Goal: Task Accomplishment & Management: Manage account settings

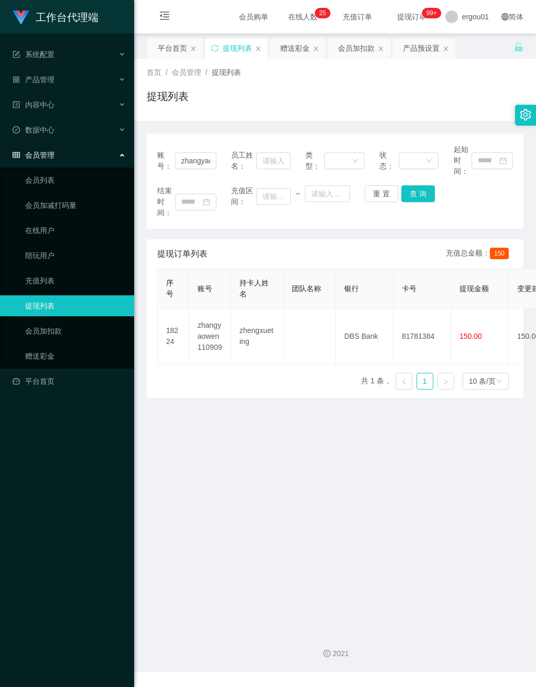
click at [90, 299] on link "提现列表" at bounding box center [75, 305] width 101 height 21
click at [54, 346] on link "赠送彩金" at bounding box center [75, 356] width 101 height 21
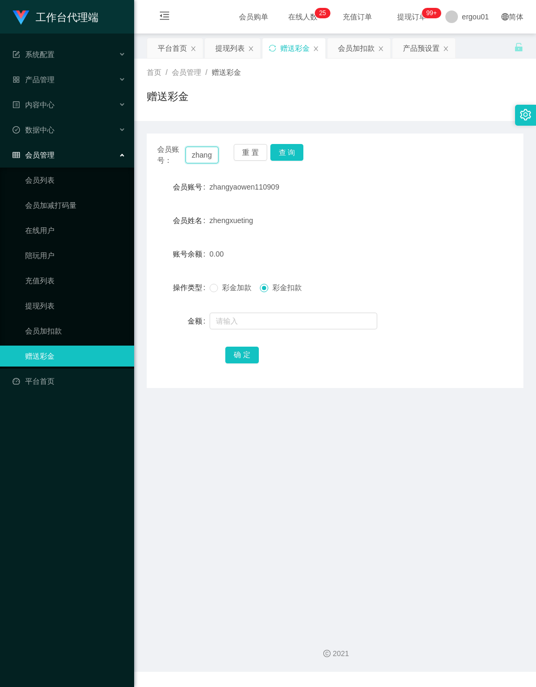
drag, startPoint x: 187, startPoint y: 153, endPoint x: 264, endPoint y: 163, distance: 78.2
click at [267, 161] on div "会员账号： zhangyaowen110909 重 置 查 询" at bounding box center [335, 155] width 376 height 22
paste input "Han2786"
type input "Han2786"
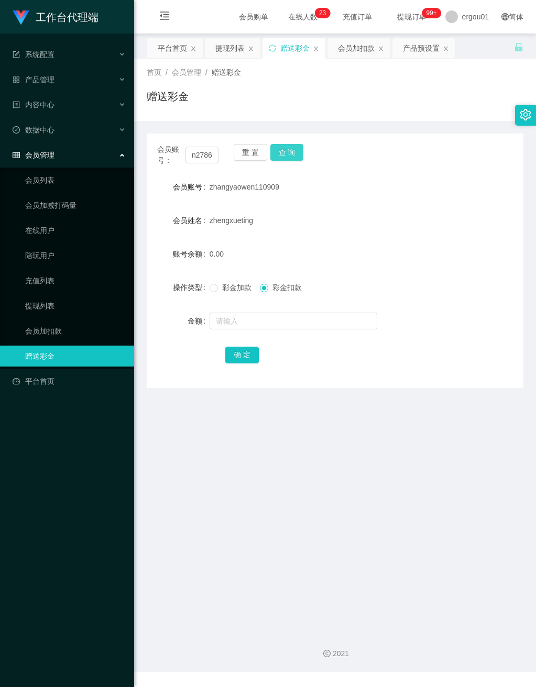
click at [286, 151] on button "查 询" at bounding box center [287, 152] width 34 height 17
drag, startPoint x: 187, startPoint y: 156, endPoint x: 330, endPoint y: 180, distance: 144.5
click at [333, 173] on div "会员账号： Han2786 重 置 查 询 会员账号 Han2786 会员姓名 Khor boon han 账号余额 0.00 操作类型 彩金加款 彩金扣款 …" at bounding box center [335, 261] width 376 height 254
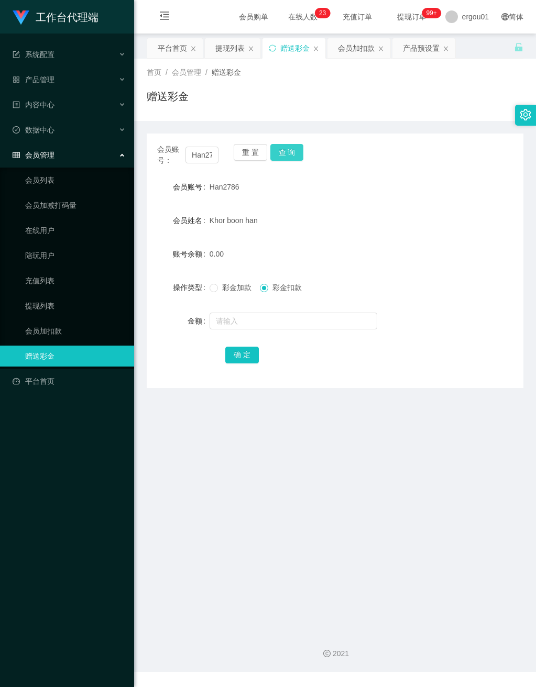
drag, startPoint x: 279, startPoint y: 151, endPoint x: 311, endPoint y: 169, distance: 37.0
click at [280, 151] on button "查 询" at bounding box center [287, 152] width 34 height 17
click at [51, 327] on link "会员加扣款" at bounding box center [75, 330] width 101 height 21
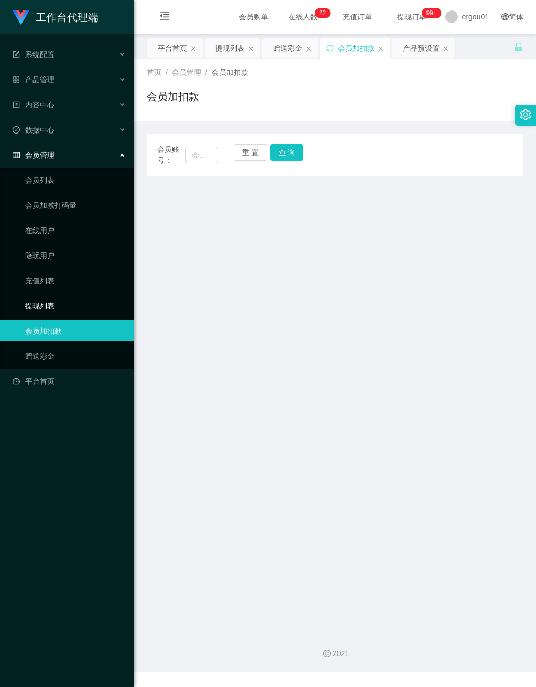
click at [49, 295] on link "提现列表" at bounding box center [75, 305] width 101 height 21
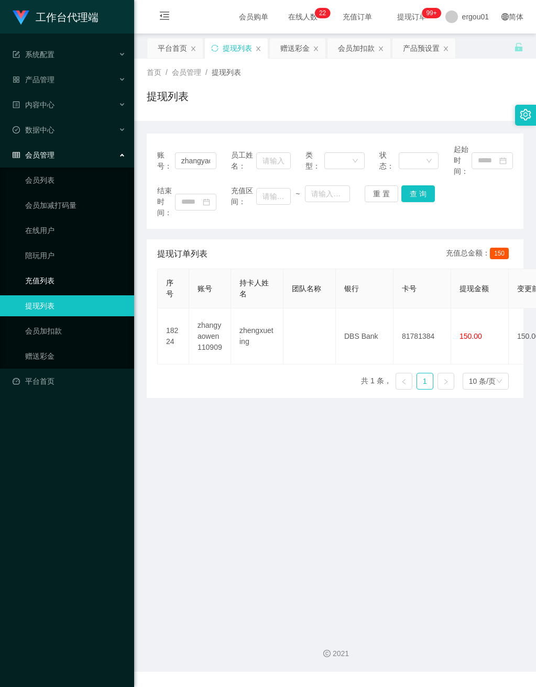
click at [46, 270] on link "充值列表" at bounding box center [75, 280] width 101 height 21
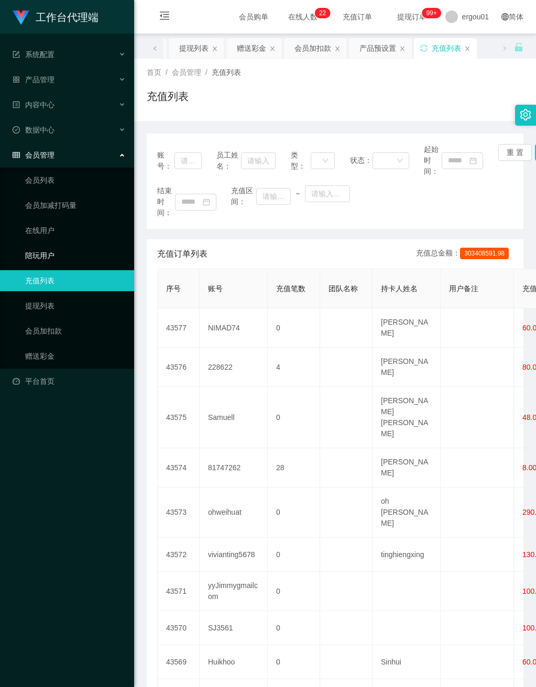
click at [46, 246] on link "陪玩用户" at bounding box center [75, 255] width 101 height 21
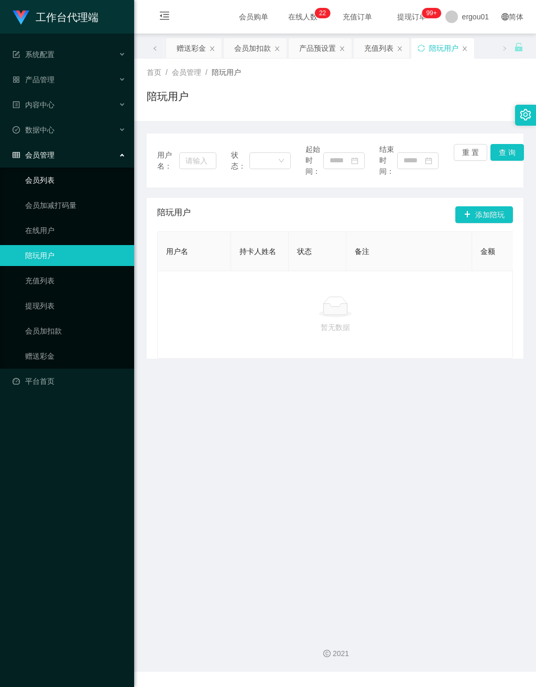
click at [46, 174] on link "会员列表" at bounding box center [75, 180] width 101 height 21
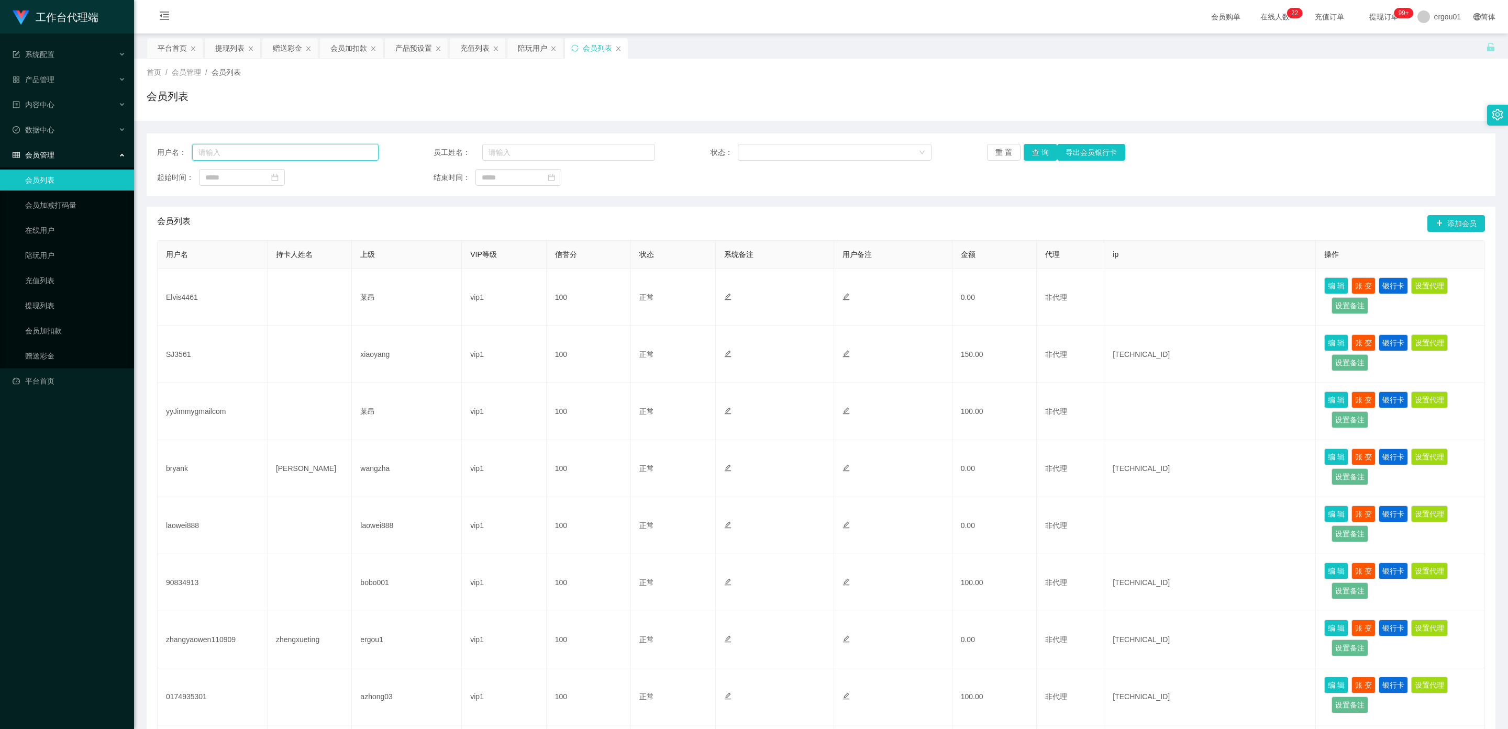
click at [307, 160] on input "text" at bounding box center [285, 152] width 186 height 17
paste input "Han2786"
type input "Han2786"
drag, startPoint x: 1039, startPoint y: 152, endPoint x: 1045, endPoint y: 159, distance: 9.3
click at [535, 152] on button "查 询" at bounding box center [1041, 152] width 34 height 17
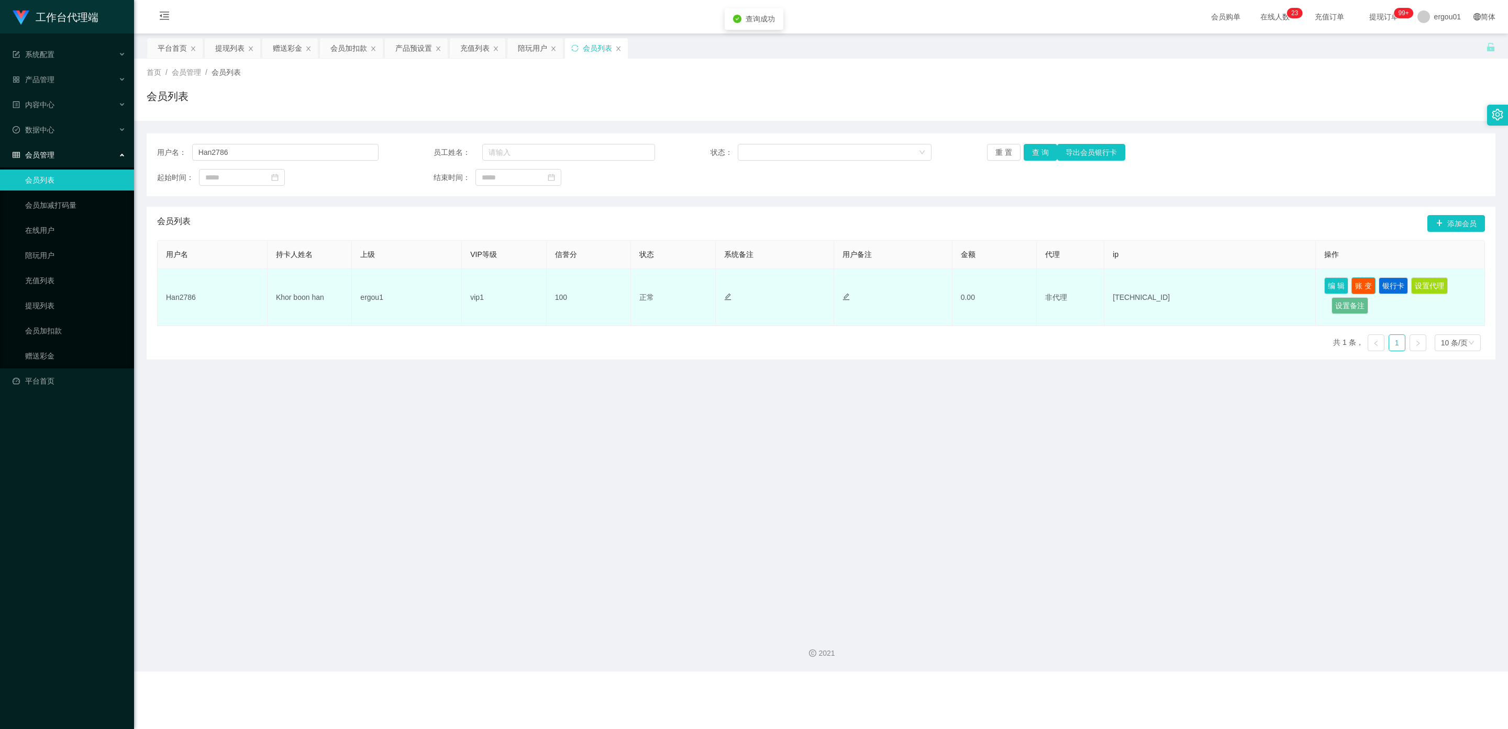
click at [535, 286] on button "账 变" at bounding box center [1363, 286] width 24 height 17
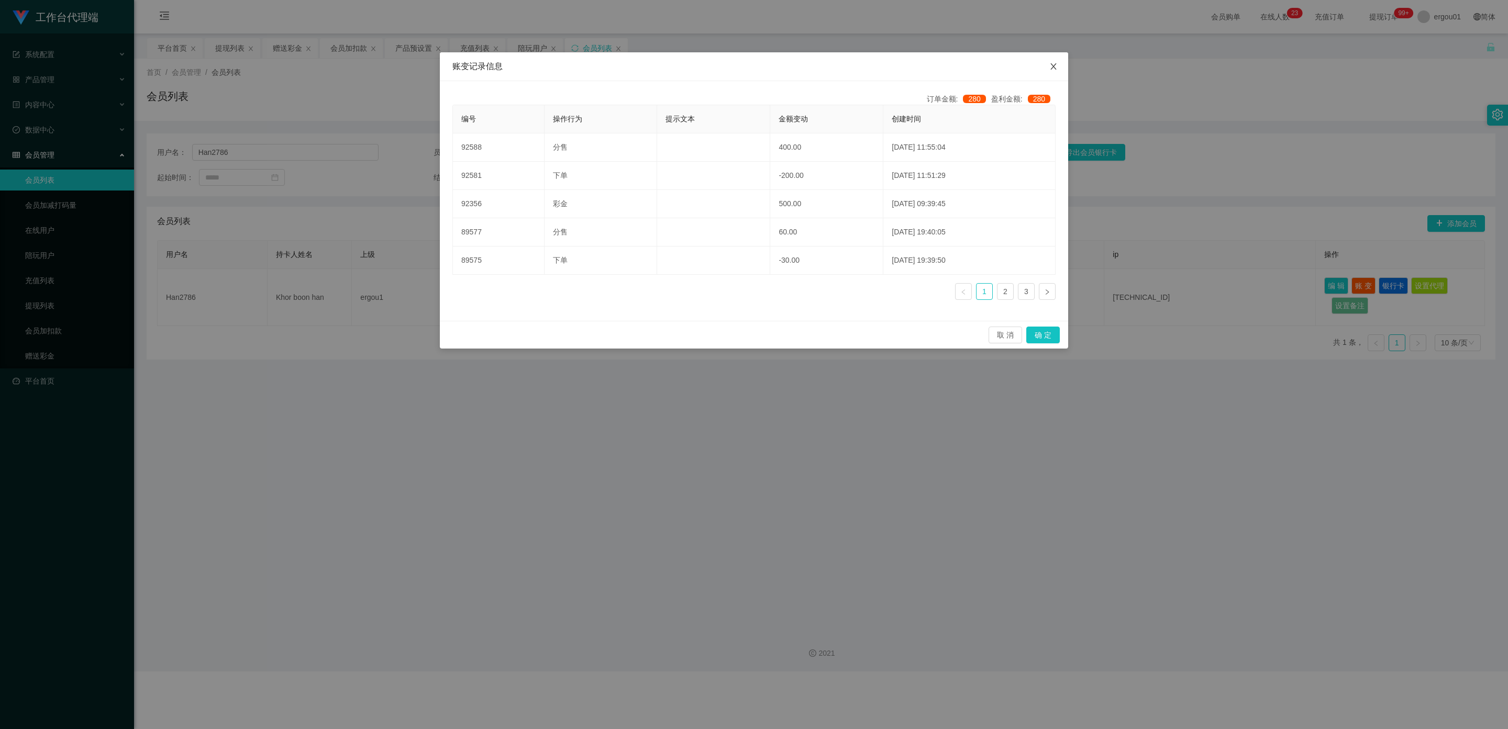
drag, startPoint x: 1056, startPoint y: 66, endPoint x: 1056, endPoint y: 75, distance: 9.4
click at [535, 66] on icon "图标: close" at bounding box center [1053, 66] width 8 height 8
